Goal: Task Accomplishment & Management: Manage account settings

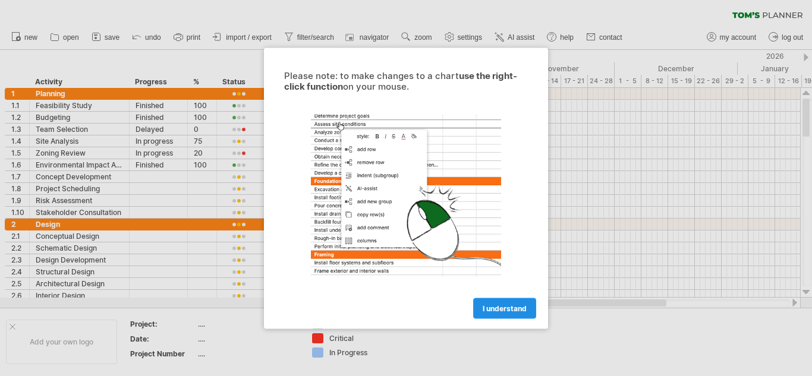
click at [504, 310] on span "I understand" at bounding box center [504, 308] width 44 height 9
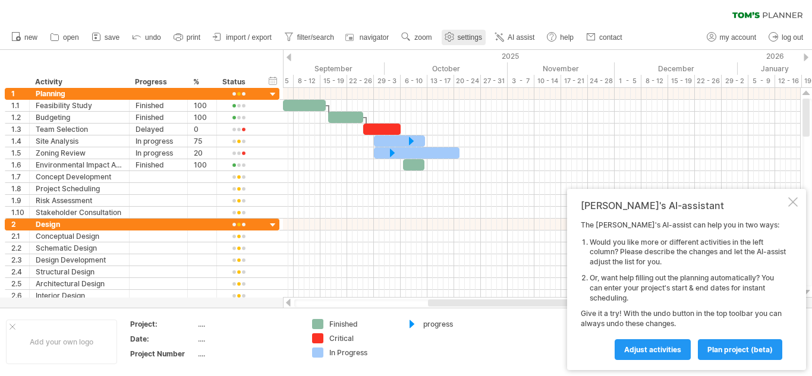
click at [466, 40] on span "settings" at bounding box center [469, 37] width 24 height 8
select select "*"
select select "**"
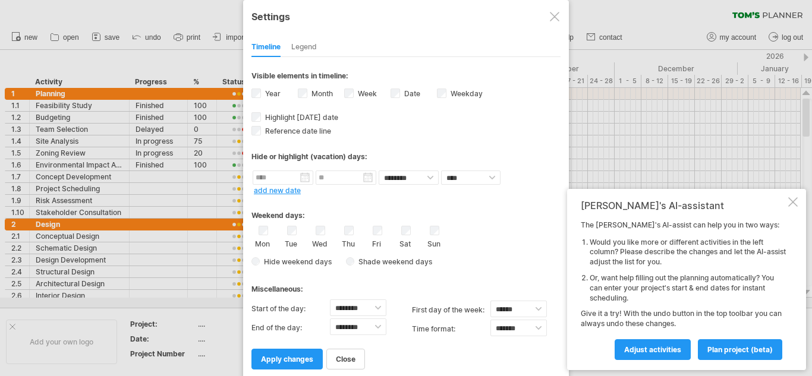
click at [554, 17] on div at bounding box center [555, 17] width 10 height 10
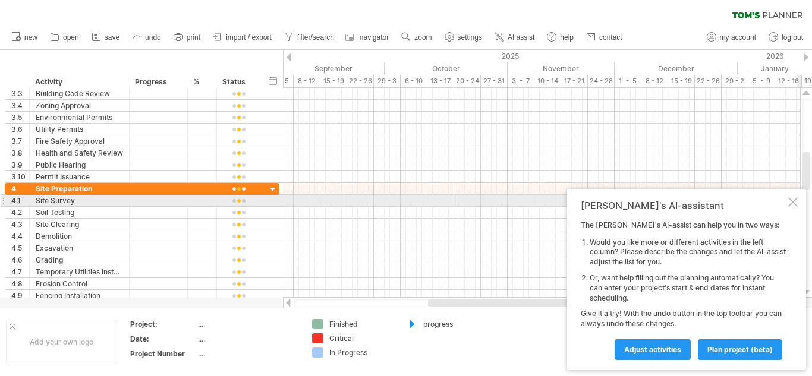
click at [788, 204] on div at bounding box center [793, 202] width 10 height 10
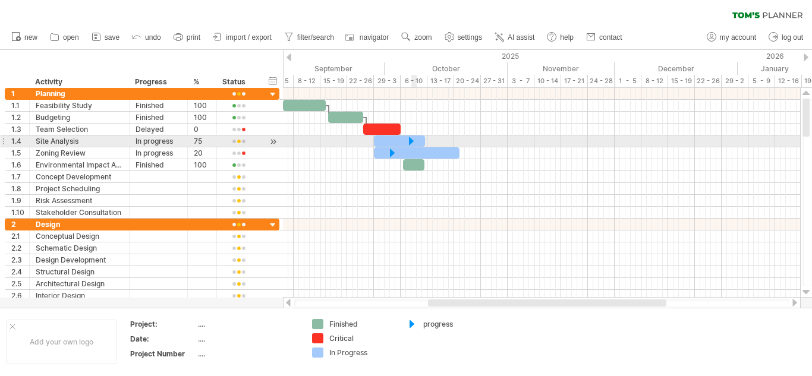
drag, startPoint x: 411, startPoint y: 143, endPoint x: 427, endPoint y: 143, distance: 15.5
click at [417, 143] on div at bounding box center [411, 140] width 12 height 11
click at [427, 144] on div at bounding box center [424, 140] width 12 height 11
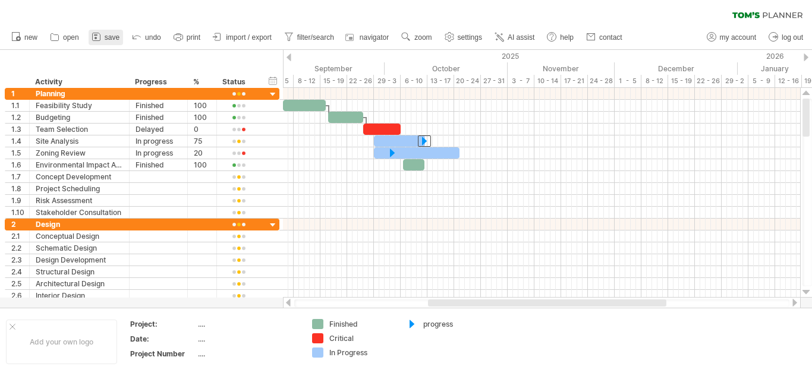
click at [106, 40] on span "save" at bounding box center [112, 37] width 15 height 8
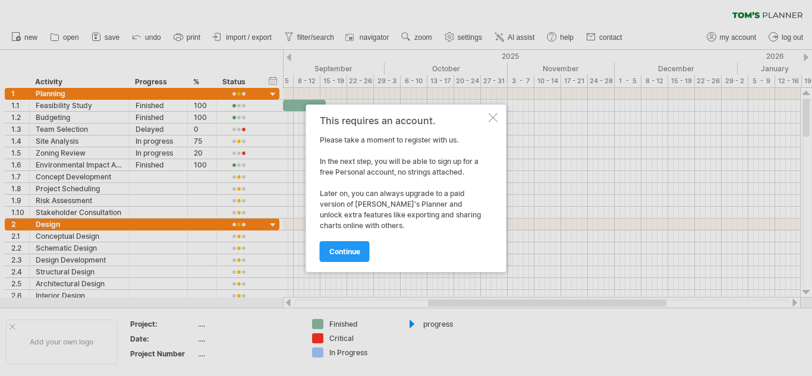
click at [494, 116] on div at bounding box center [493, 118] width 10 height 10
